Goal: Communication & Community: Answer question/provide support

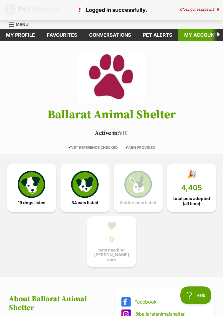
click at [199, 33] on link "My account" at bounding box center [200, 35] width 45 height 12
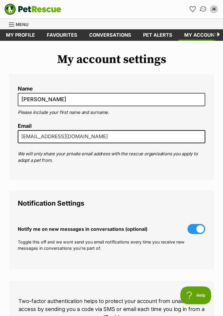
click at [203, 8] on img "Conversations" at bounding box center [203, 9] width 8 height 8
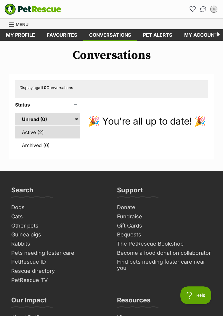
click at [29, 132] on link "Active (2)" at bounding box center [47, 132] width 65 height 12
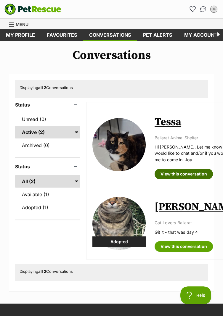
click at [181, 179] on link "View this conversation" at bounding box center [184, 174] width 58 height 11
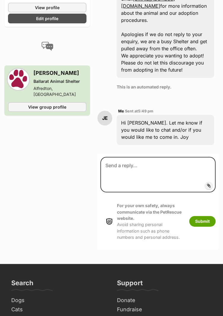
scroll to position [445, 0]
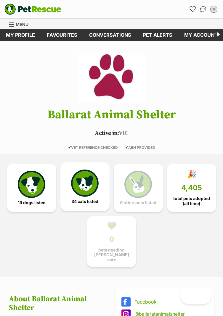
click at [89, 191] on img at bounding box center [84, 183] width 27 height 27
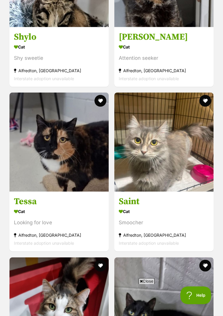
scroll to position [2260, 0]
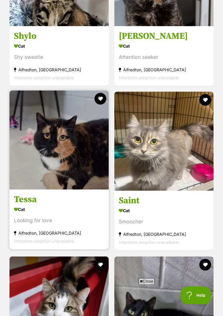
click at [72, 143] on img at bounding box center [58, 140] width 99 height 99
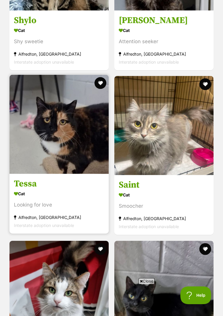
scroll to position [2279, 0]
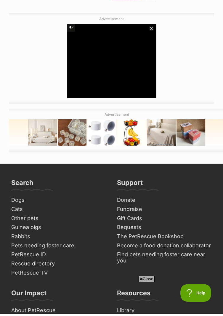
scroll to position [1259, 0]
